Goal: Information Seeking & Learning: Learn about a topic

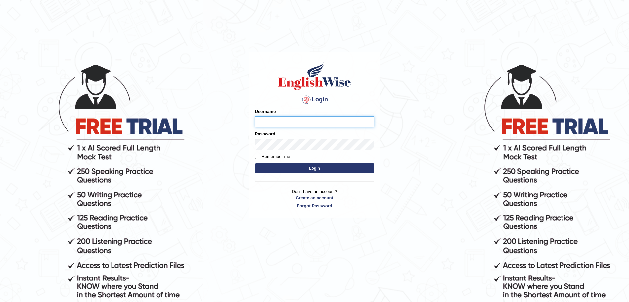
click at [264, 124] on input "Username" at bounding box center [314, 121] width 119 height 11
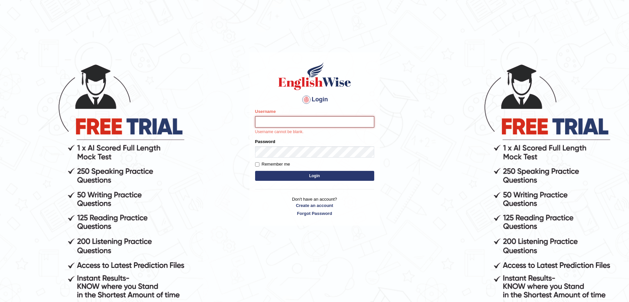
type input "surajshrestha100"
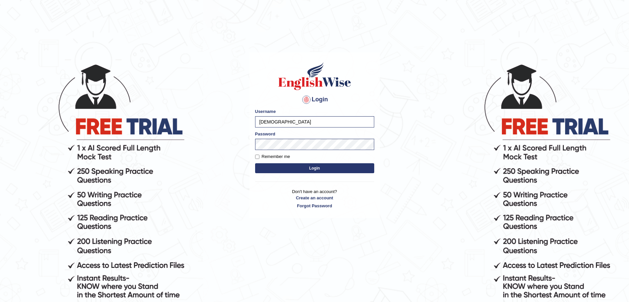
click at [289, 169] on button "Login" at bounding box center [314, 168] width 119 height 10
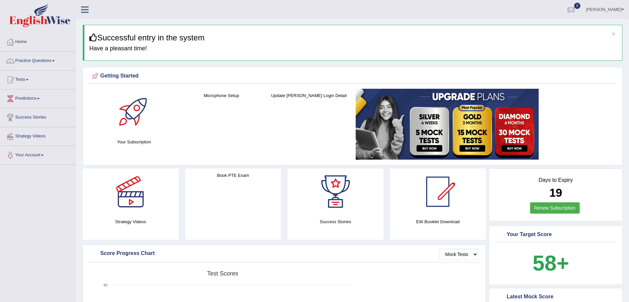
click at [36, 57] on link "Practice Questions" at bounding box center [37, 60] width 75 height 17
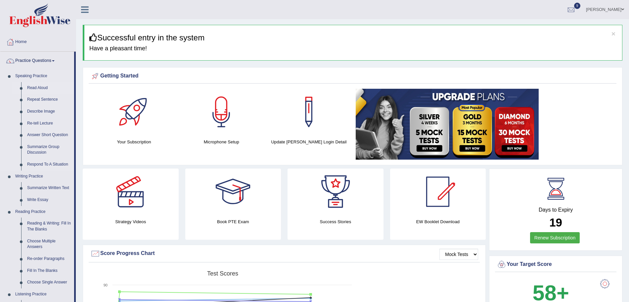
click at [34, 84] on link "Read Aloud" at bounding box center [49, 88] width 50 height 12
